Goal: Task Accomplishment & Management: Use online tool/utility

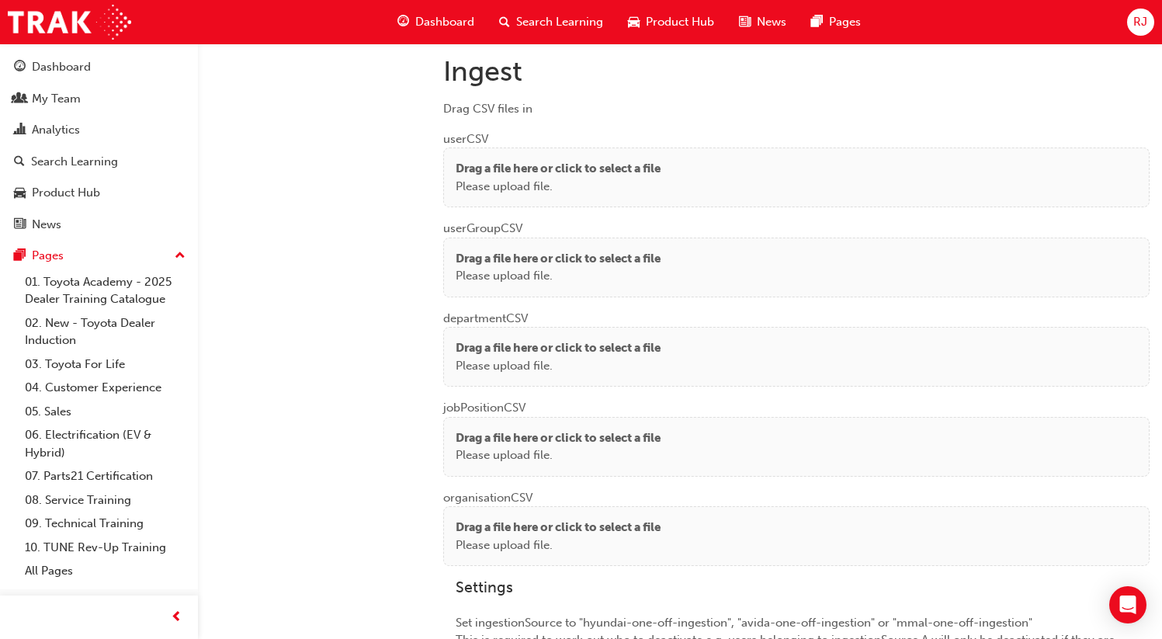
scroll to position [1159, 0]
click at [557, 169] on p "Drag a file here or click to select a file" at bounding box center [558, 170] width 205 height 18
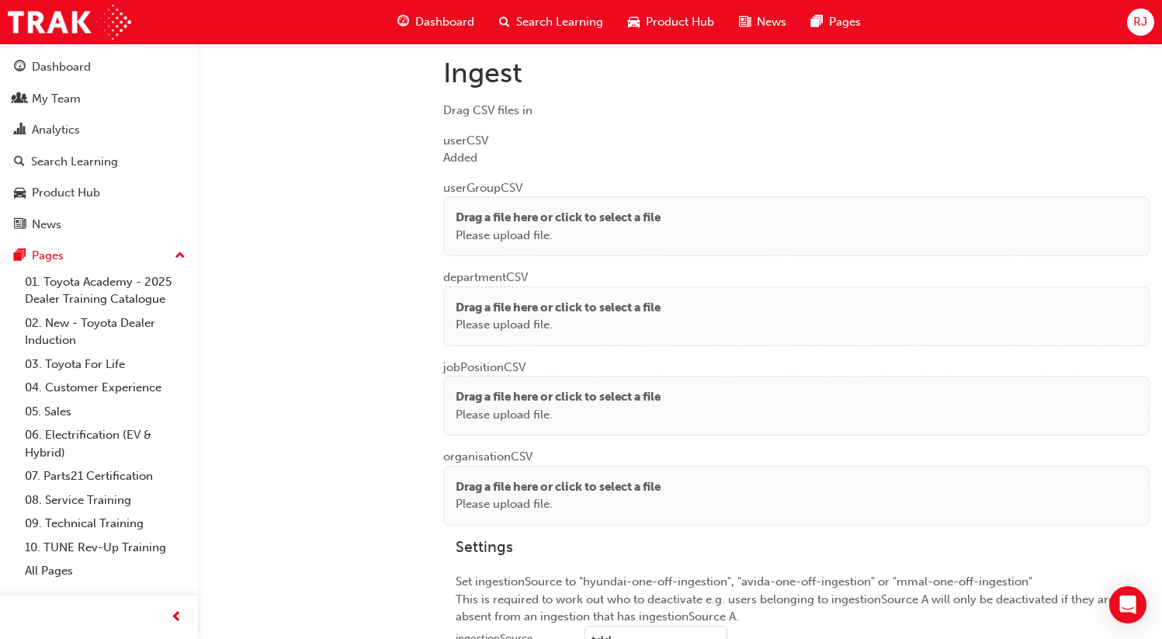
click at [640, 209] on p "Drag a file here or click to select a file" at bounding box center [558, 218] width 205 height 18
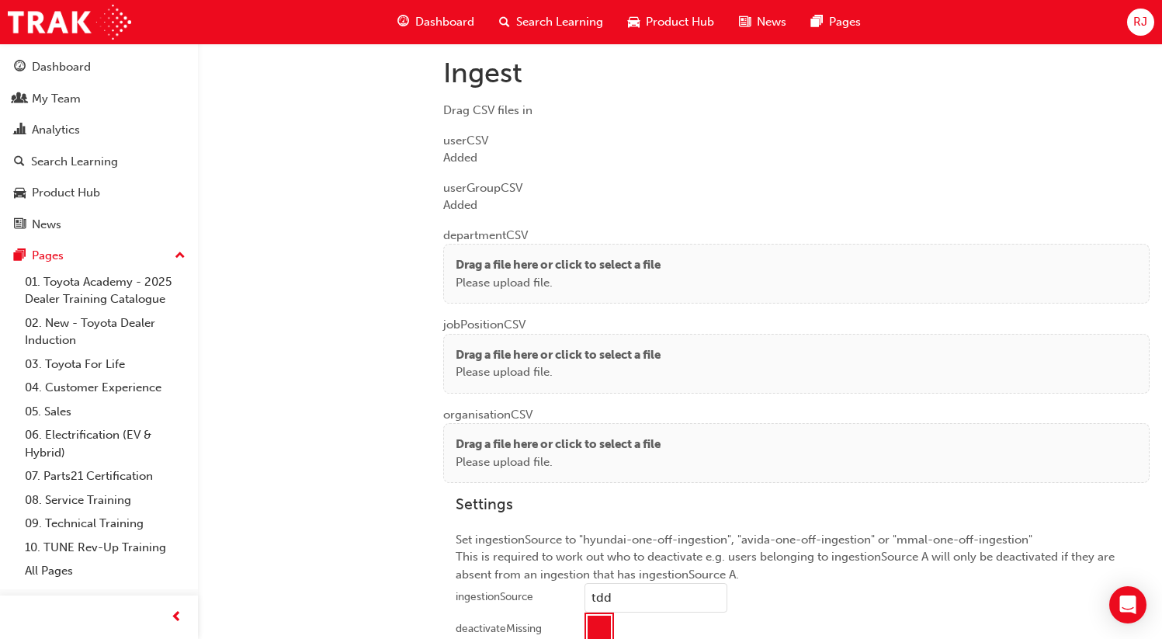
click at [487, 274] on p "Please upload file." at bounding box center [558, 283] width 205 height 18
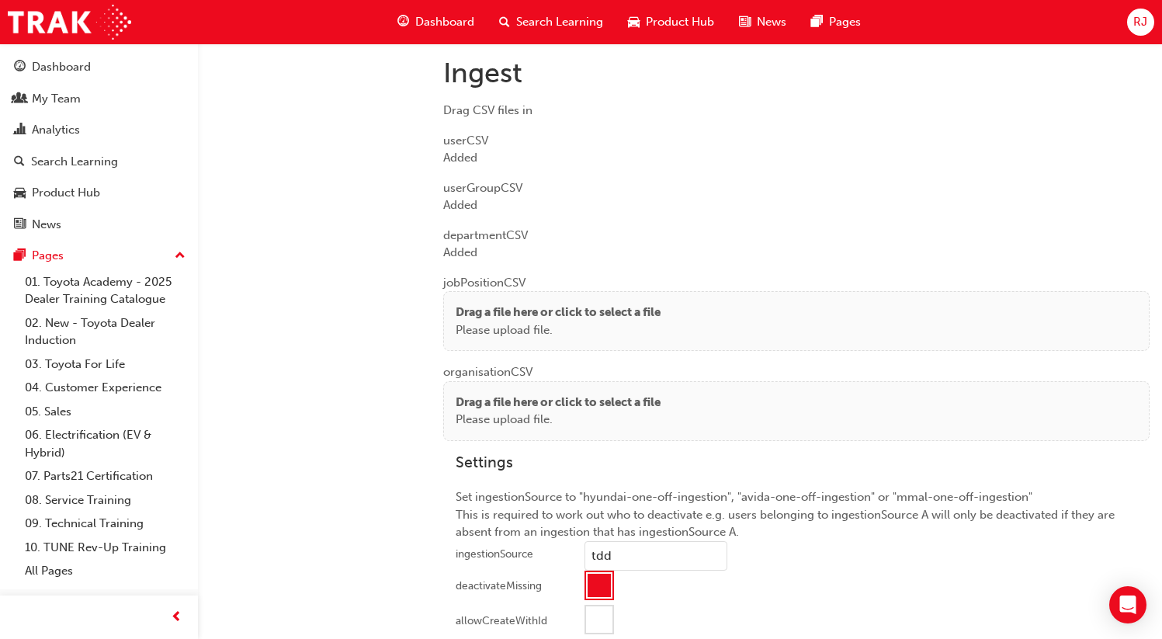
click at [476, 325] on p "Please upload file." at bounding box center [558, 330] width 205 height 18
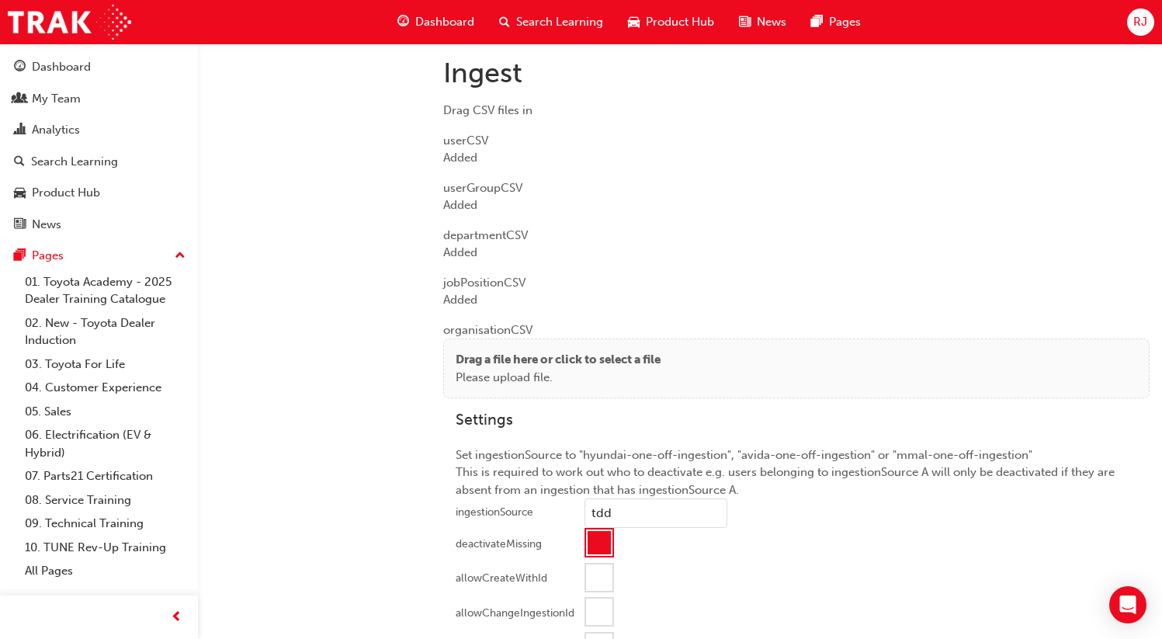
click at [525, 369] on p "Please upload file." at bounding box center [558, 378] width 205 height 18
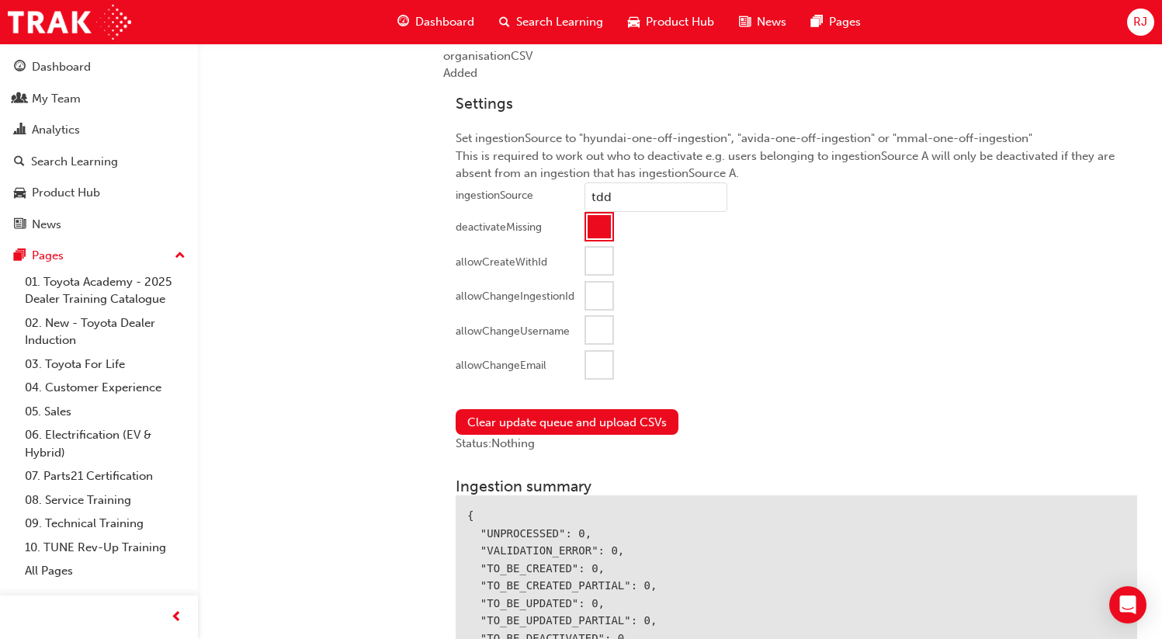
scroll to position [1589, 0]
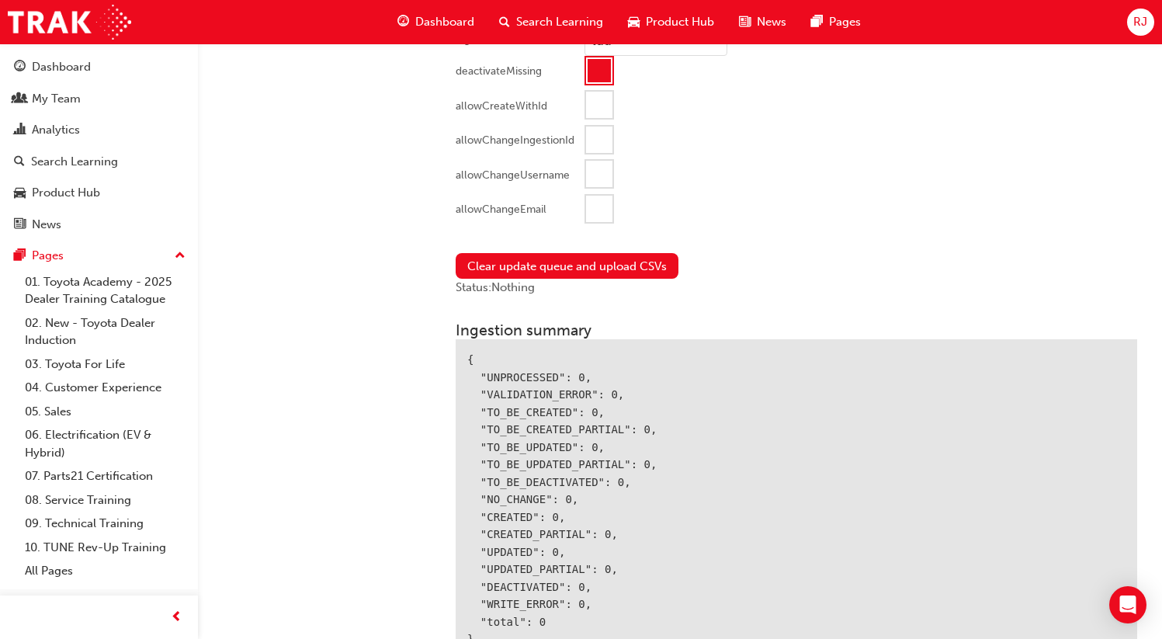
click at [596, 206] on div at bounding box center [599, 209] width 26 height 26
click at [557, 264] on button "Clear update queue and upload CSVs" at bounding box center [567, 266] width 223 height 26
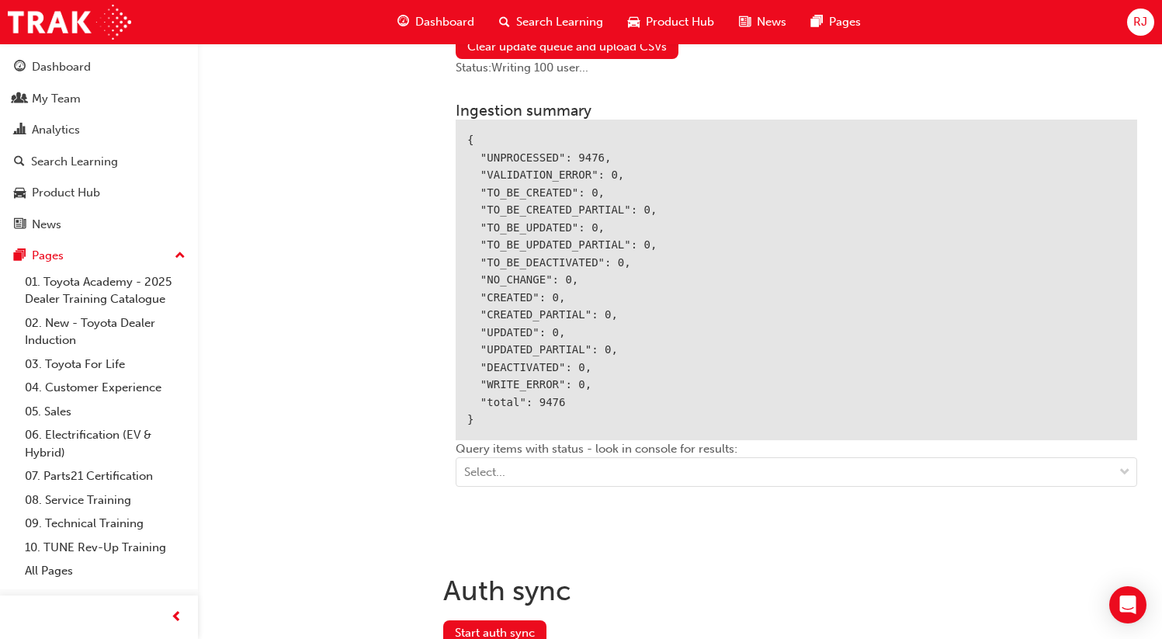
scroll to position [1844, 0]
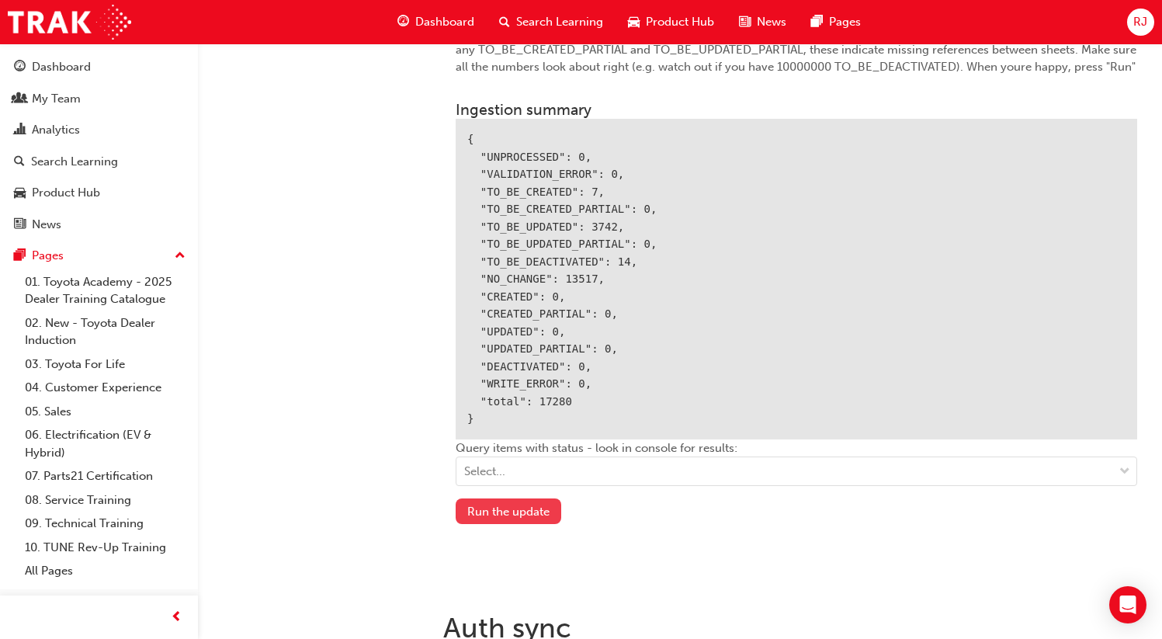
click at [536, 513] on button "Run the update" at bounding box center [509, 511] width 106 height 26
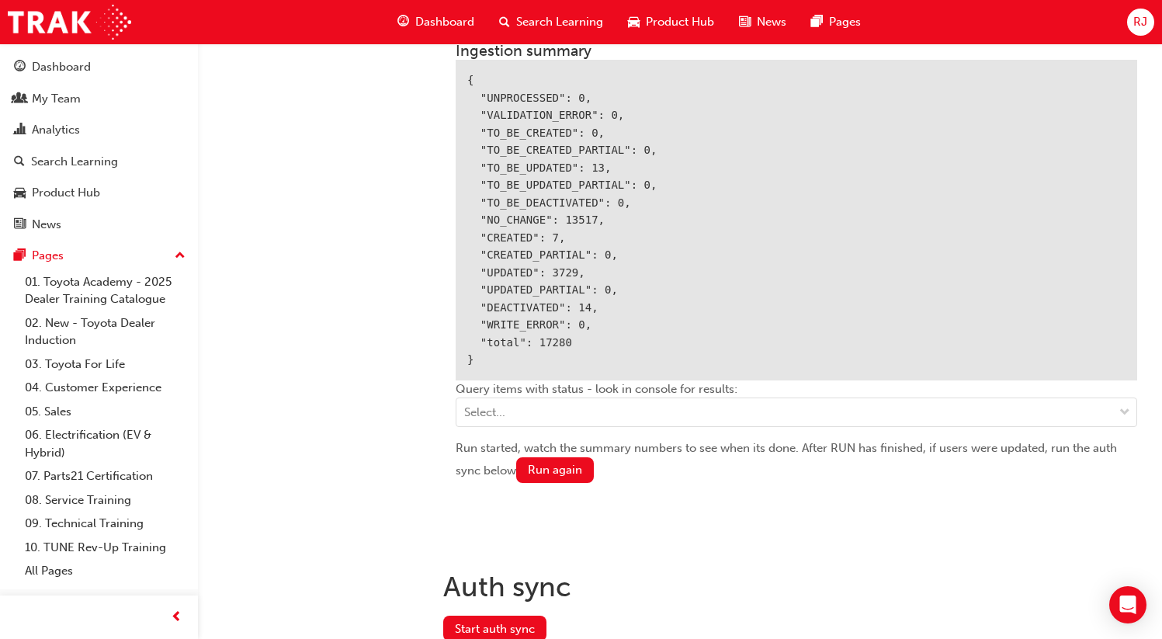
scroll to position [1963, 0]
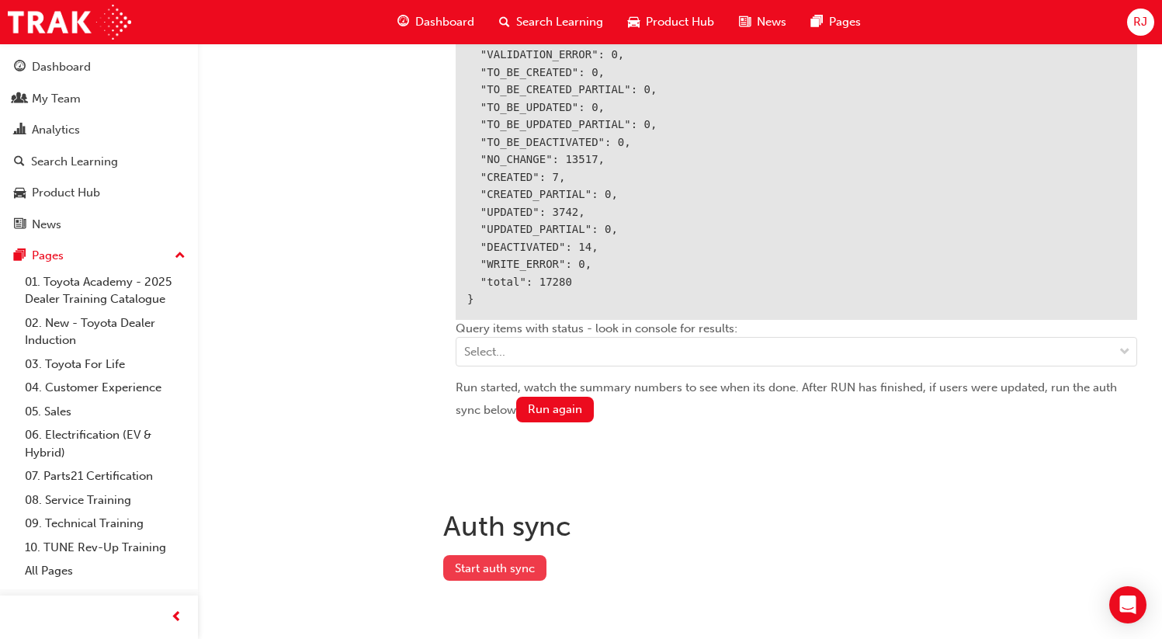
click at [485, 560] on button "Start auth sync" at bounding box center [494, 568] width 103 height 26
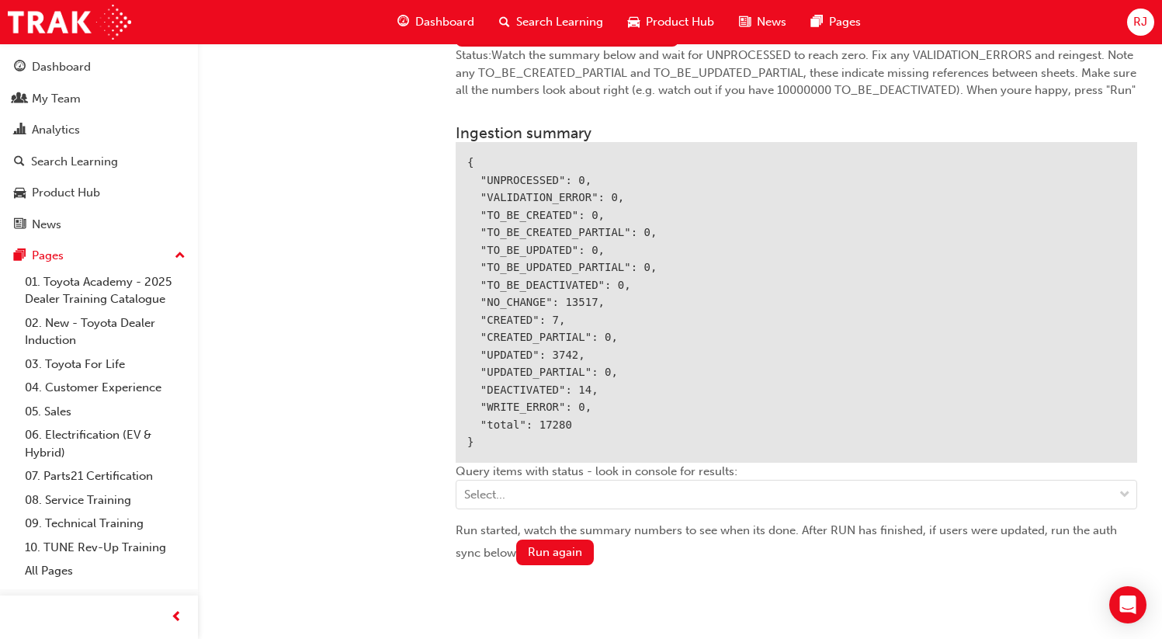
scroll to position [1819, 0]
